Goal: Check status: Check status

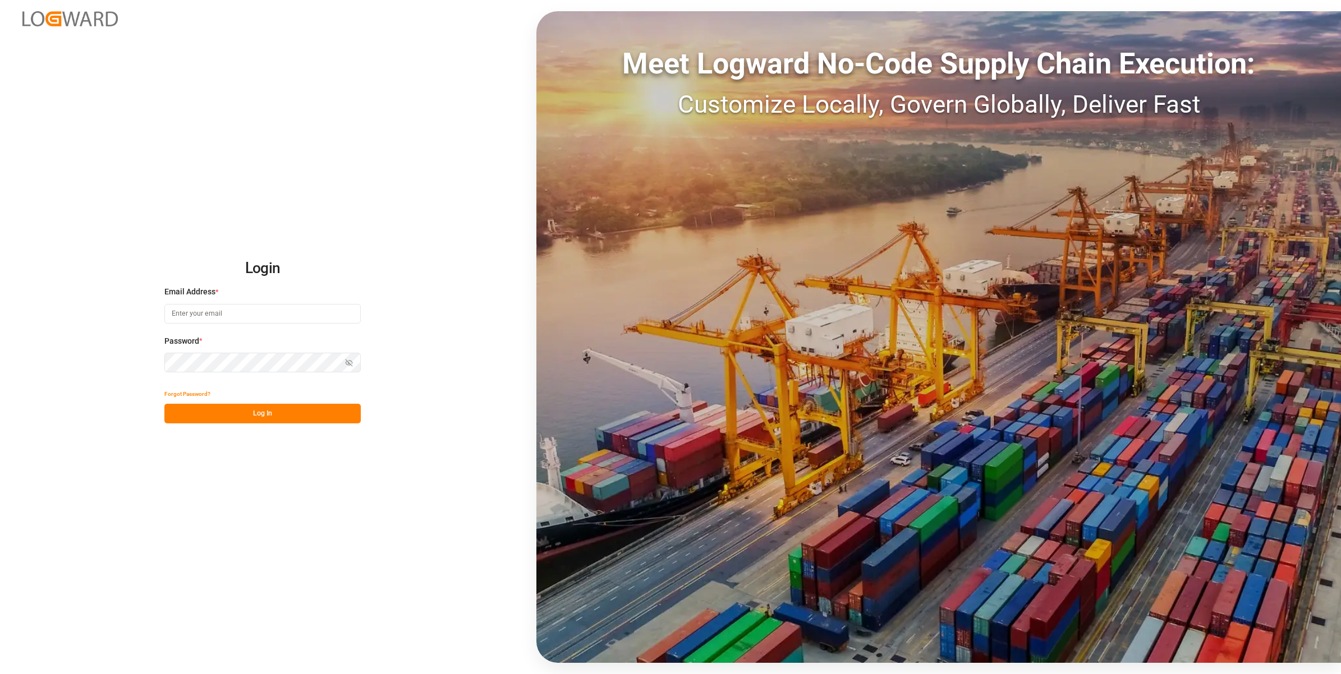
type input "[EMAIL_ADDRESS][DOMAIN_NAME]"
drag, startPoint x: 259, startPoint y: 413, endPoint x: 806, endPoint y: 97, distance: 631.5
click at [261, 412] on button "Log In" at bounding box center [262, 414] width 196 height 20
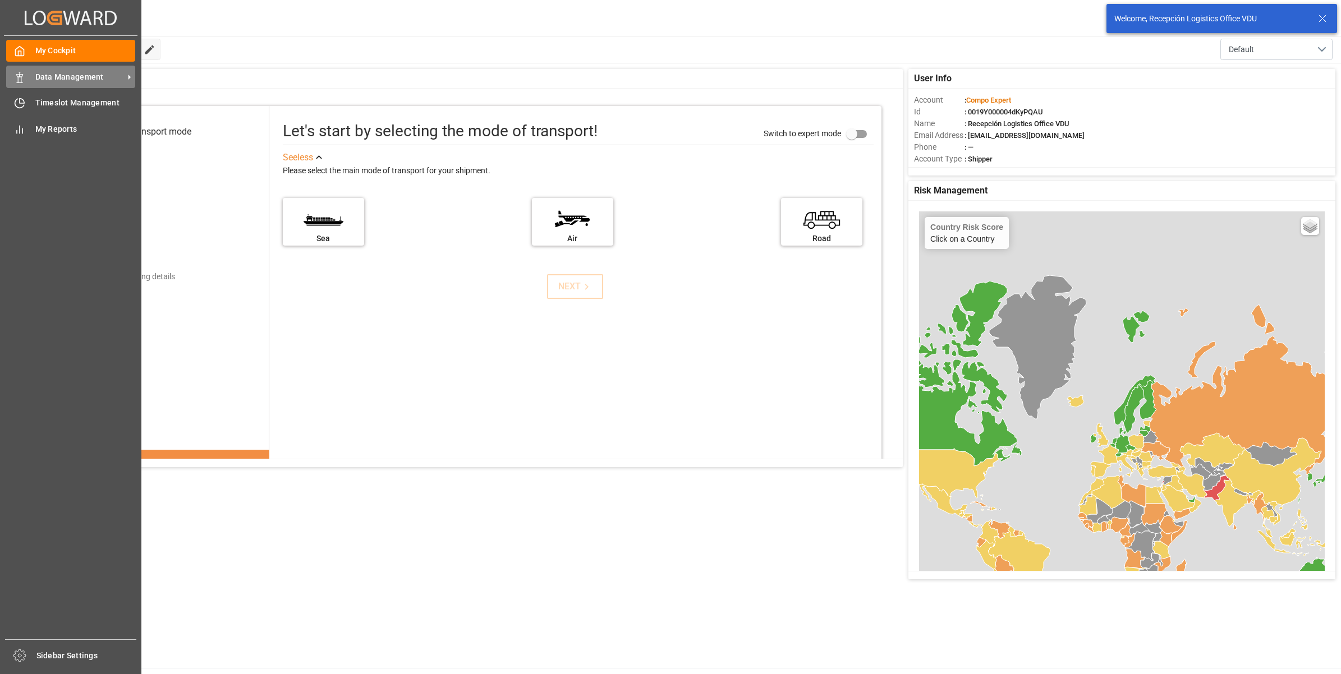
click at [16, 73] on icon at bounding box center [19, 77] width 11 height 11
click at [49, 77] on span "Data Management" at bounding box center [79, 77] width 89 height 12
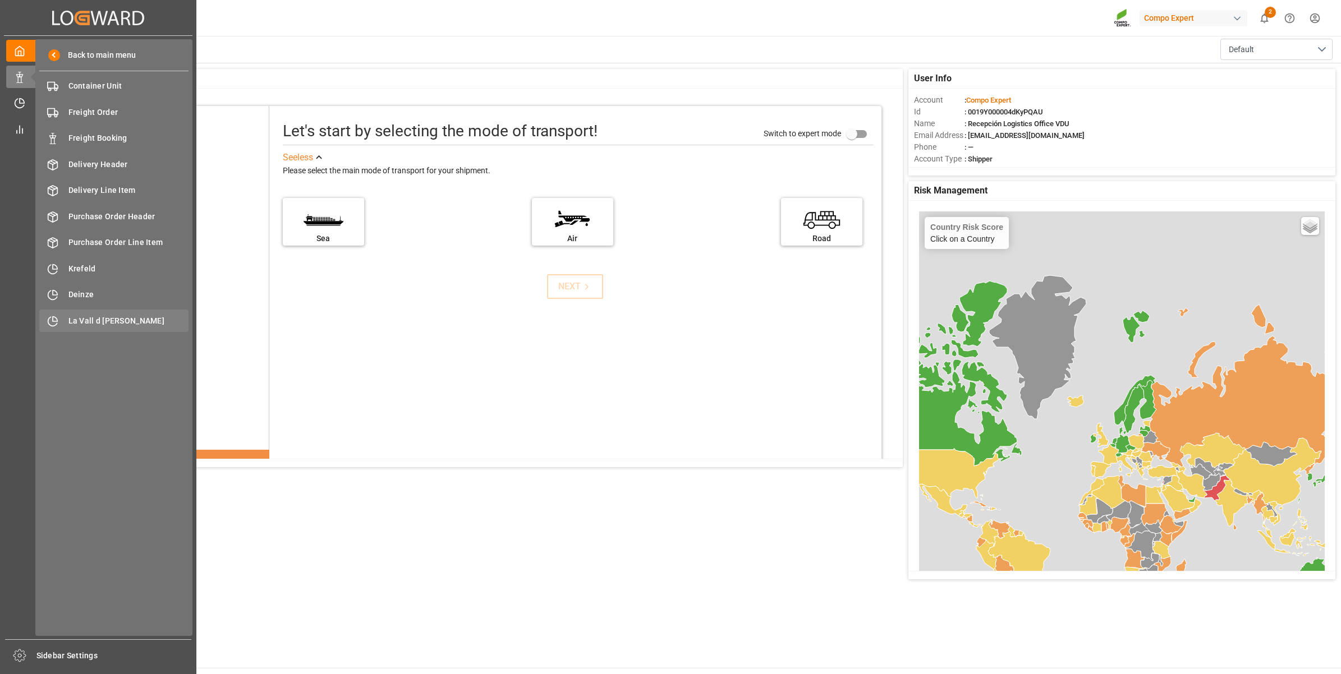
click at [132, 318] on span "La Vall d [PERSON_NAME]" at bounding box center [128, 321] width 121 height 12
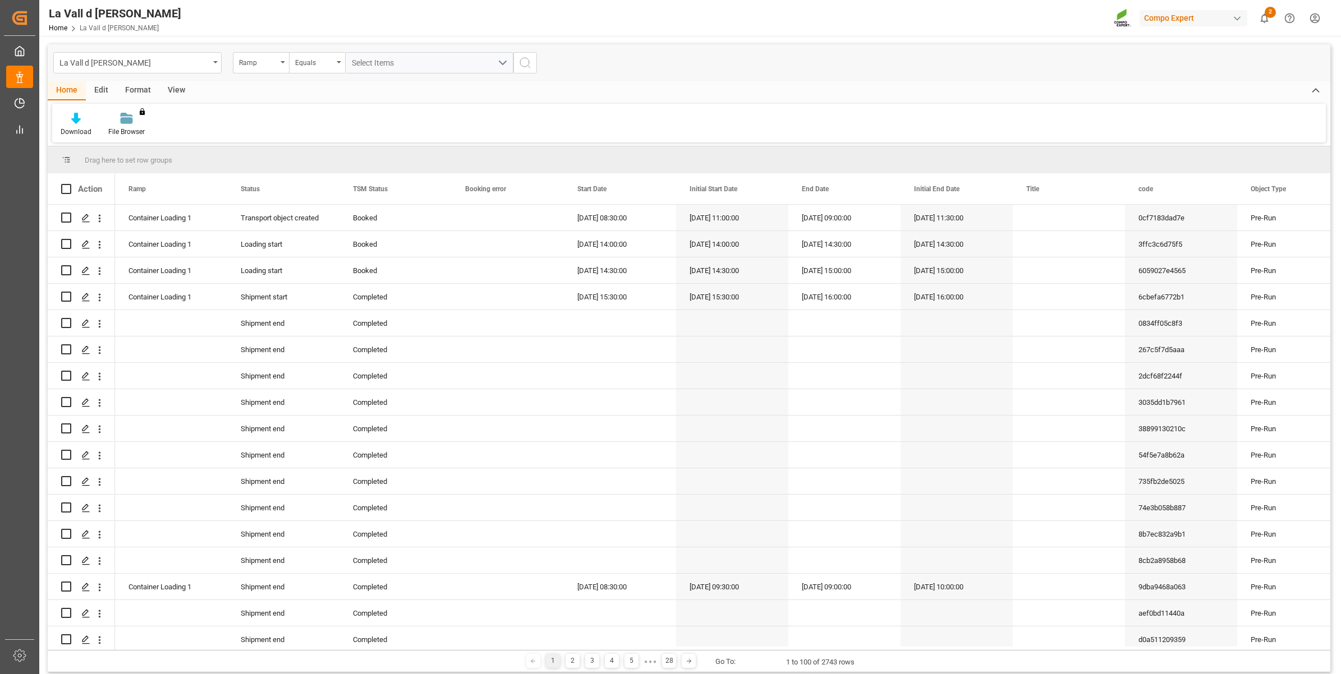
click at [178, 90] on div "View" at bounding box center [176, 90] width 34 height 19
click at [127, 131] on div "Standard Templates" at bounding box center [127, 132] width 56 height 10
click at [149, 158] on div "VDU Overview Carretileros" at bounding box center [157, 159] width 98 height 12
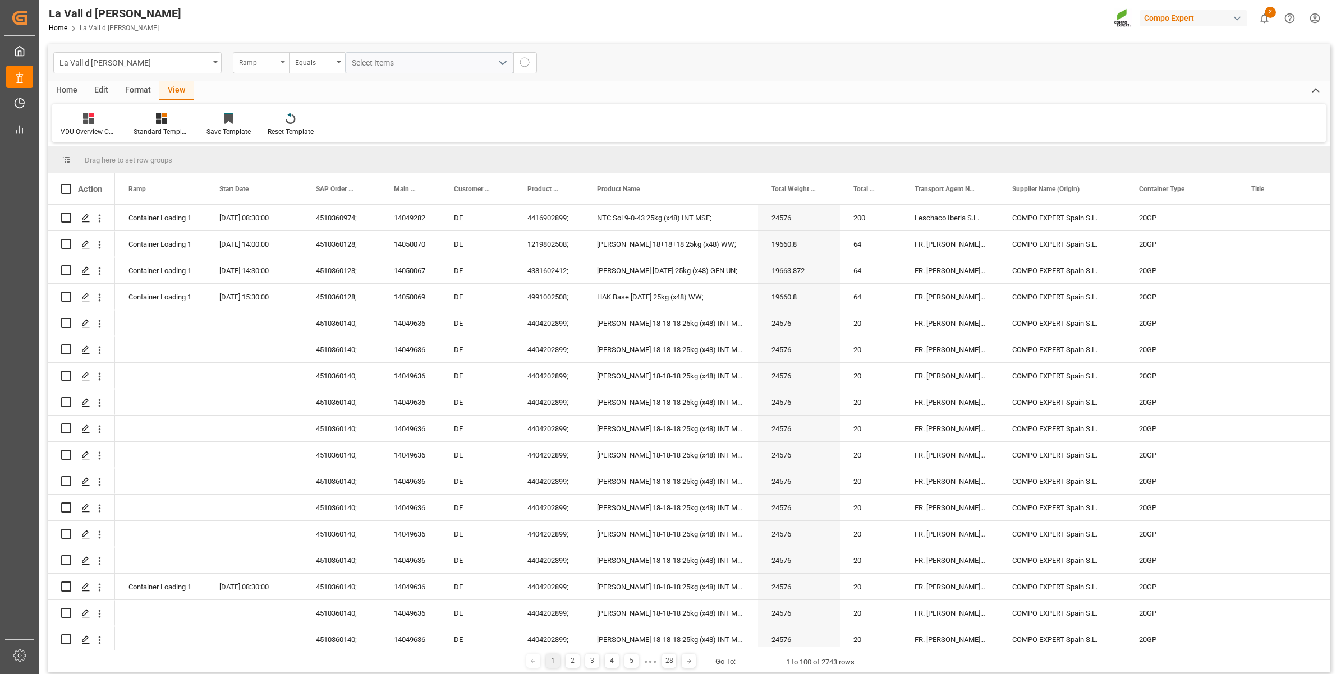
click at [257, 57] on div "Ramp" at bounding box center [258, 61] width 38 height 13
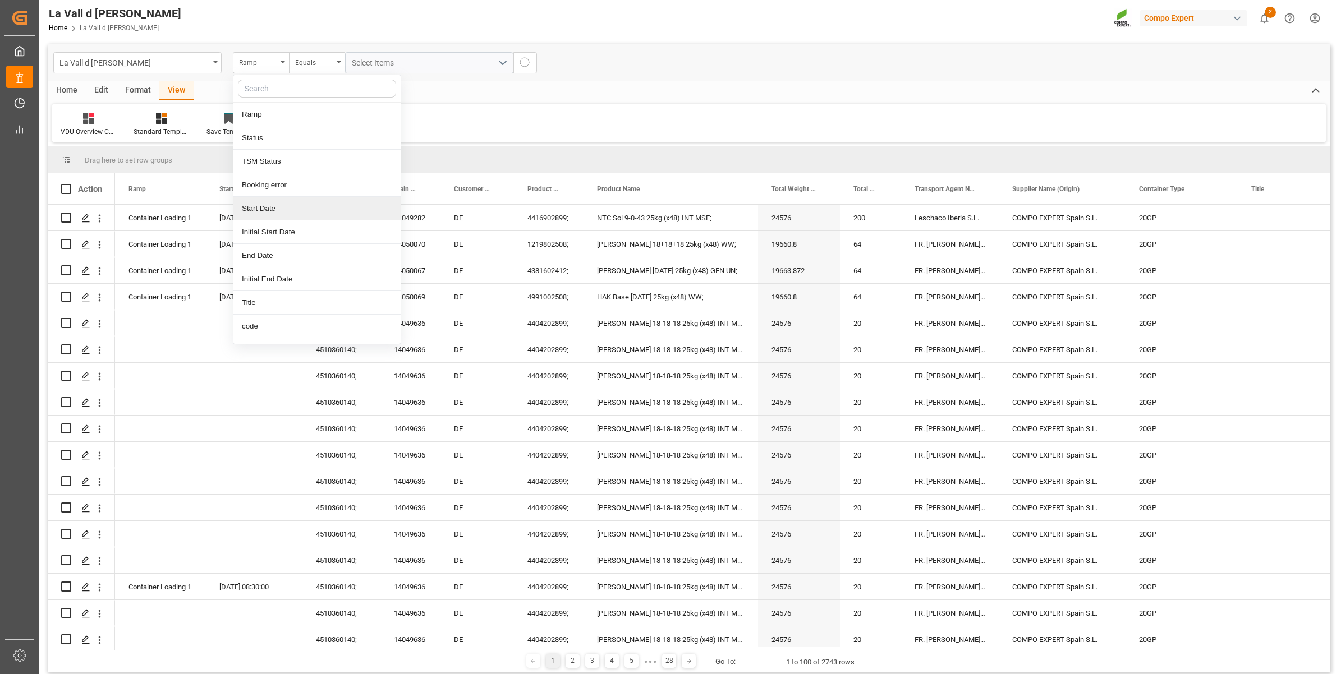
click at [257, 209] on div "Start Date" at bounding box center [316, 209] width 167 height 24
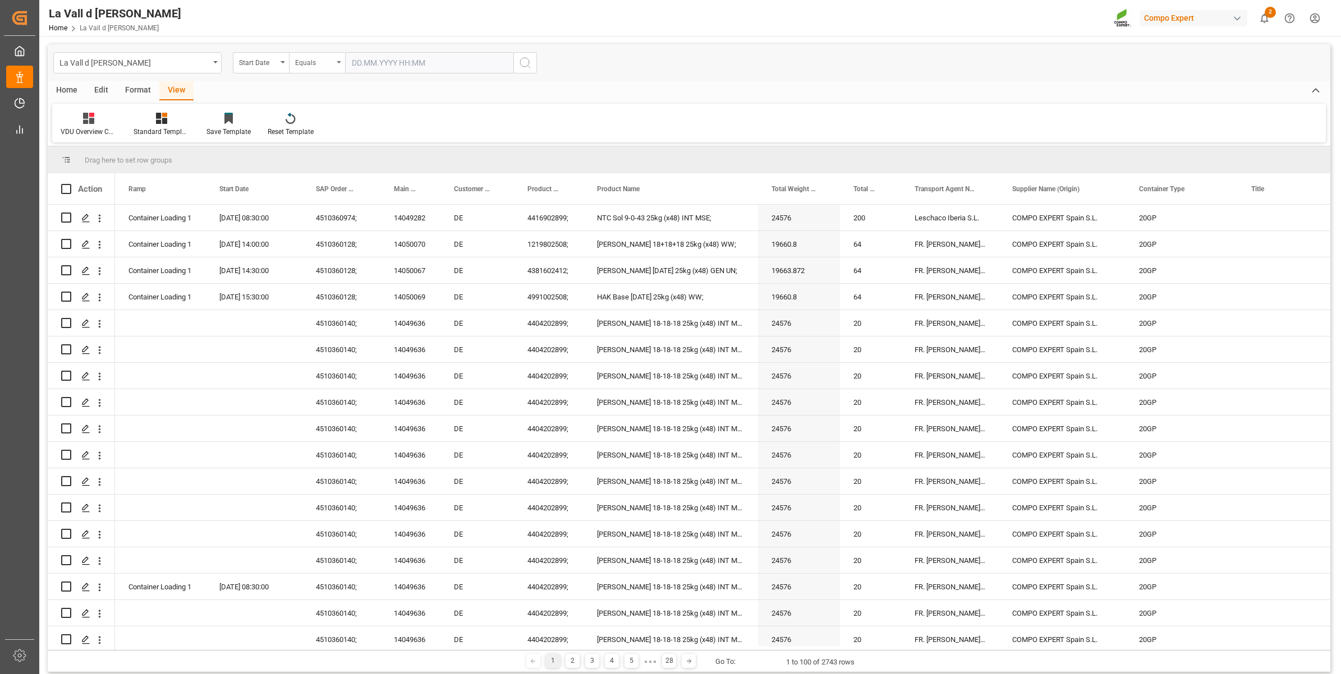
click at [315, 62] on div "Equals" at bounding box center [314, 61] width 38 height 13
click at [329, 214] on div "In range" at bounding box center [373, 209] width 167 height 24
click at [380, 63] on input "text" at bounding box center [387, 62] width 84 height 21
click at [362, 129] on div "28 29 30 31 1 2 3" at bounding box center [425, 131] width 153 height 22
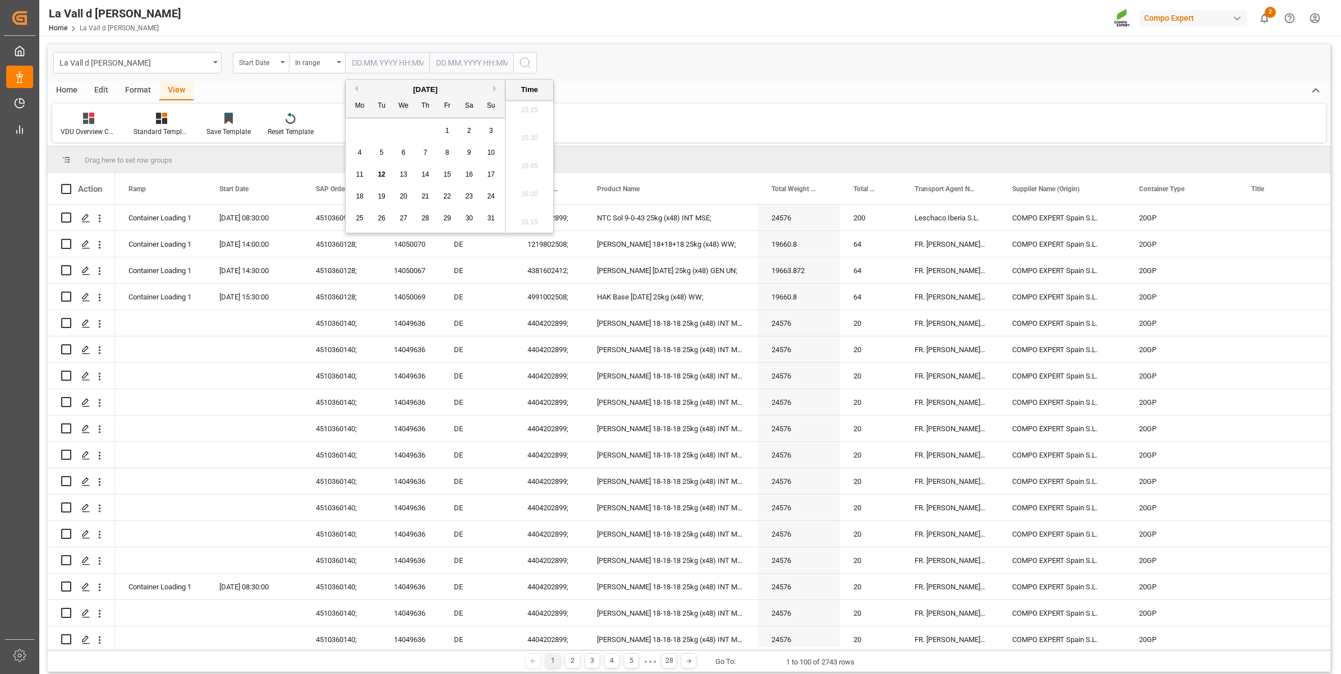
click at [406, 175] on span "13" at bounding box center [402, 175] width 7 height 8
type input "[DATE] 00:00"
click at [429, 56] on input "text" at bounding box center [387, 62] width 84 height 21
click at [447, 126] on div "28 29 30 31 1 2 3" at bounding box center [509, 131] width 153 height 22
click at [491, 169] on div "13" at bounding box center [488, 174] width 14 height 13
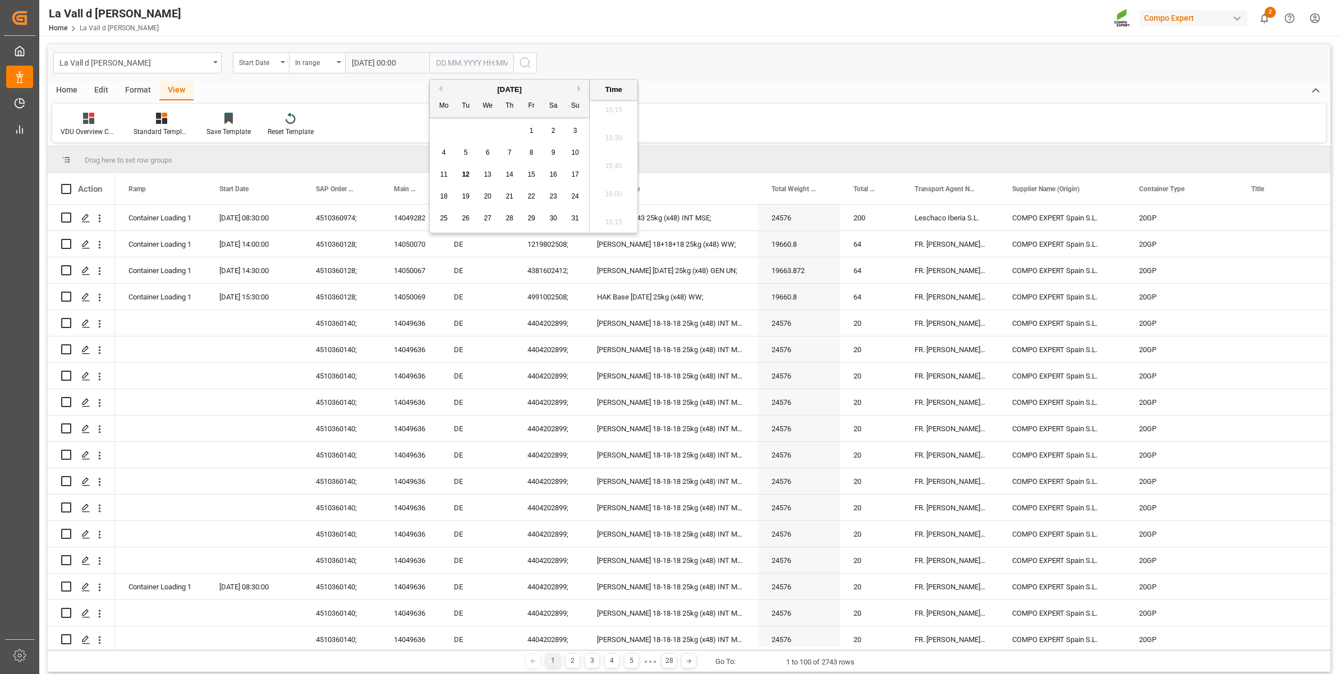
type input "[DATE] 00:00"
click at [523, 60] on icon "search button" at bounding box center [524, 62] width 13 height 13
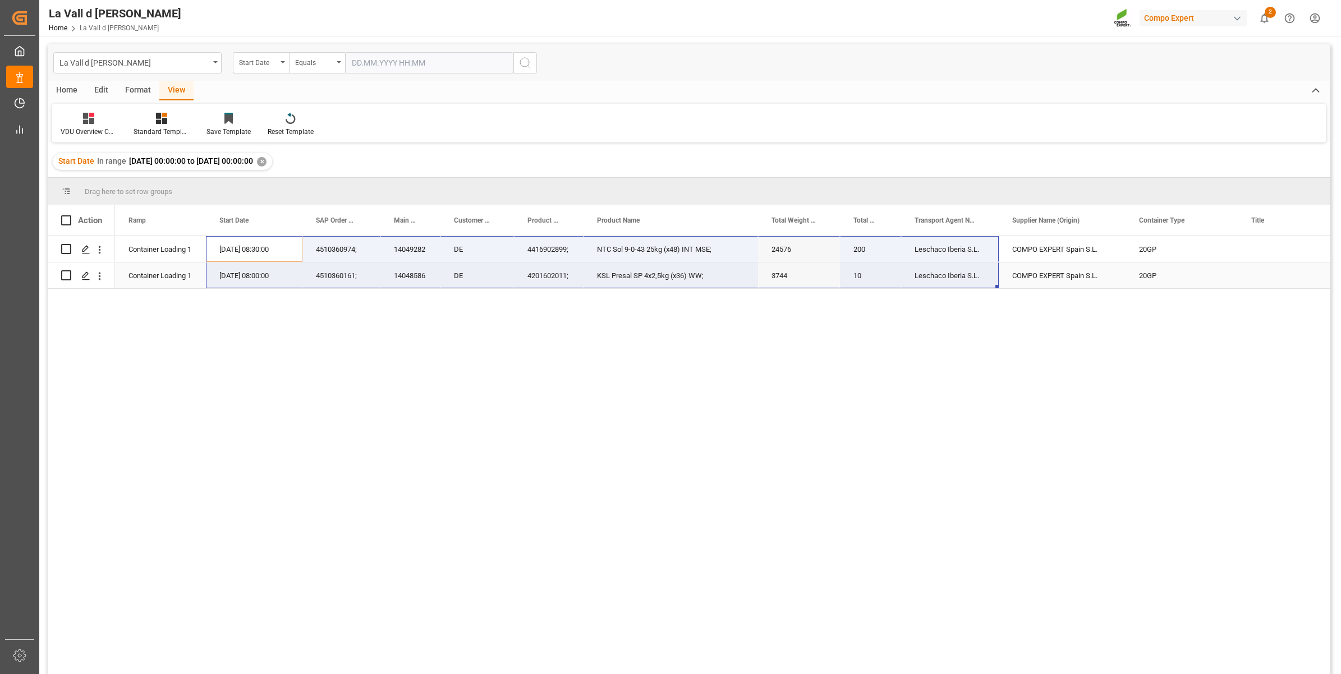
drag, startPoint x: 227, startPoint y: 238, endPoint x: 975, endPoint y: 278, distance: 748.9
click at [732, 311] on span "Copy" at bounding box center [746, 310] width 88 height 21
